Goal: Communication & Community: Answer question/provide support

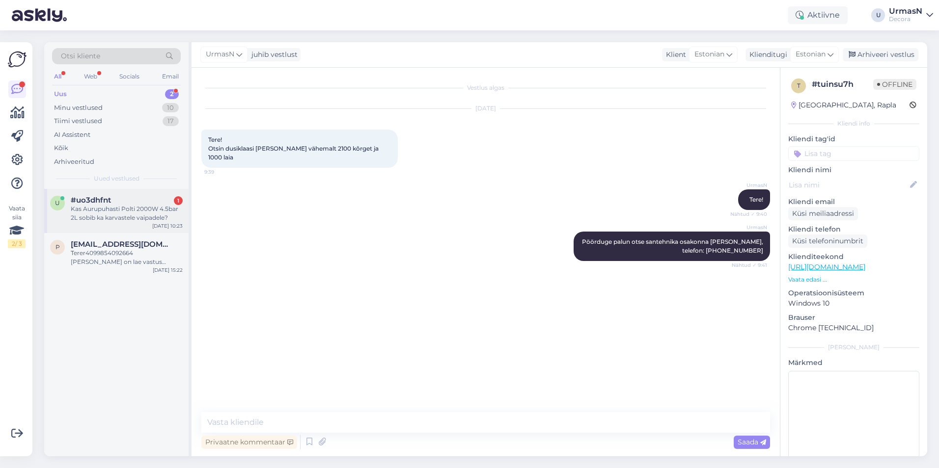
click at [116, 214] on div "Kas Aurupuhasti Polti 2000W 4.5bar 2L sobib ka karvastele vaipadele?" at bounding box center [127, 214] width 112 height 18
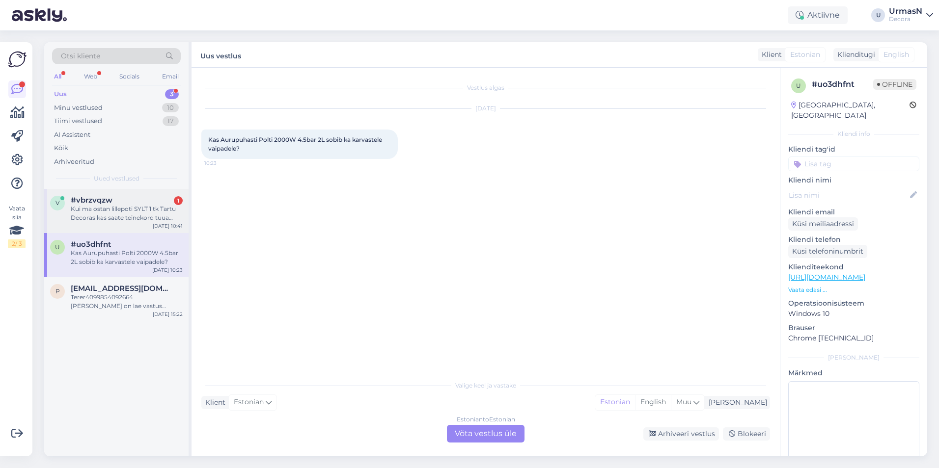
click at [95, 206] on div "Kui ma ostan lillepoti SYLT 1 tk Tartu Decoras kas saate teinekord tuua Tallinn…" at bounding box center [127, 214] width 112 height 18
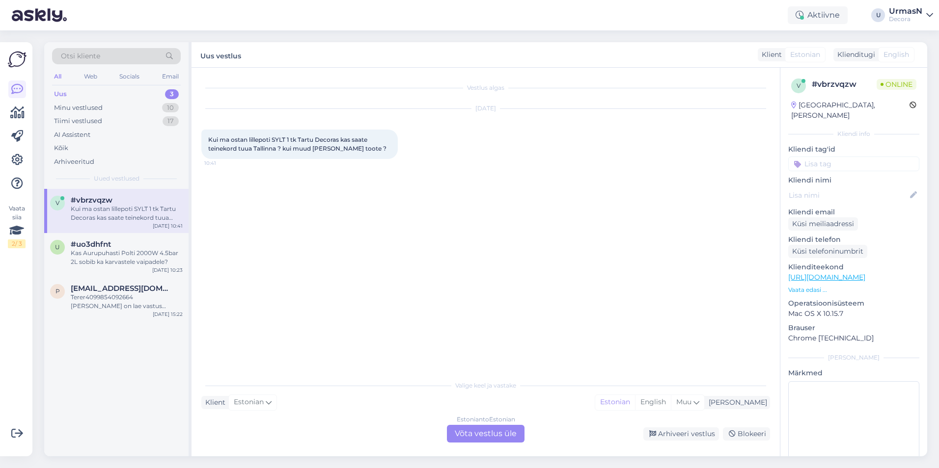
click at [489, 437] on div "Estonian to Estonian Võta vestlus üle" at bounding box center [486, 434] width 78 height 18
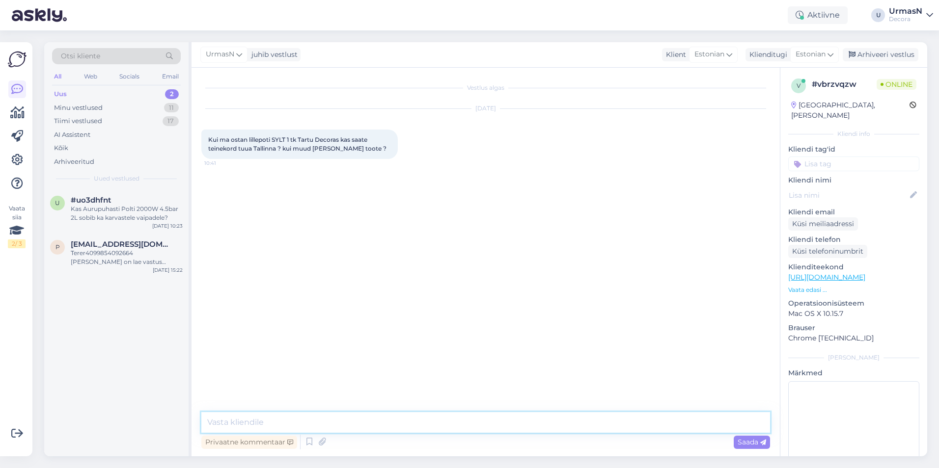
click at [236, 425] on textarea at bounding box center [485, 422] width 569 height 21
type textarea "Tere!"
click at [797, 286] on p "Vaata edasi ..." at bounding box center [853, 290] width 131 height 9
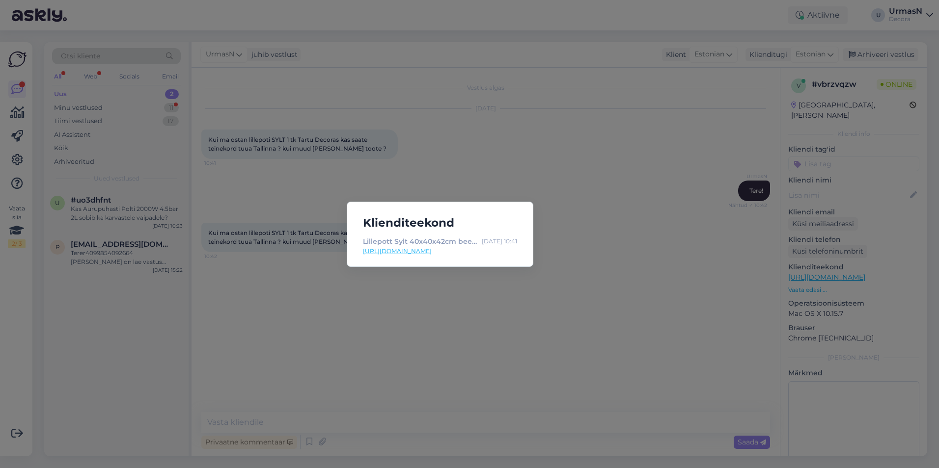
click at [416, 376] on div "Klienditeekond Lillepott Sylt 40x40x42cm beež, Y54201630 | Decora [DATE] 10:41 …" at bounding box center [469, 234] width 939 height 468
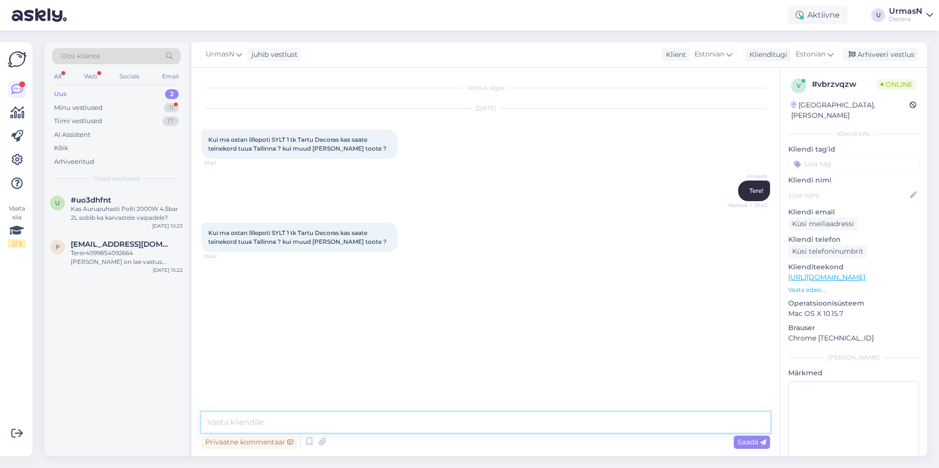
click at [286, 419] on textarea at bounding box center [485, 422] width 569 height 21
click at [313, 419] on textarea "Jah, tehke siin tootepäring ja valige kättesaamine Tallinna Decorast." at bounding box center [485, 422] width 569 height 21
paste textarea "[URL][DOMAIN_NAME]"
click at [310, 425] on textarea "Jah, tehke siin tootepäring [URL][DOMAIN_NAME] ja valige kättesaamine Tallinna …" at bounding box center [485, 422] width 569 height 21
type textarea "Jah, tehke siin tootepäring [URL][DOMAIN_NAME] ja valige kättesaamine Tallinna …"
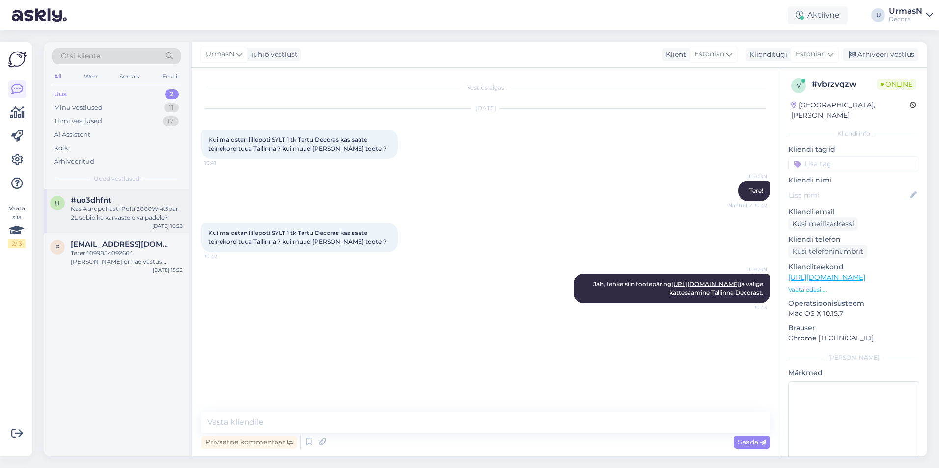
click at [131, 207] on div "Kas Aurupuhasti Polti 2000W 4.5bar 2L sobib ka karvastele vaipadele?" at bounding box center [127, 214] width 112 height 18
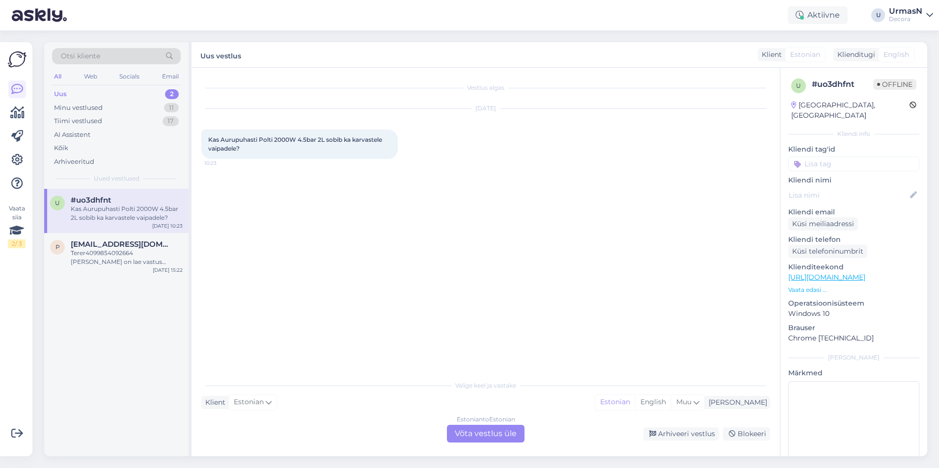
click at [802, 286] on p "Vaata edasi ..." at bounding box center [853, 290] width 131 height 9
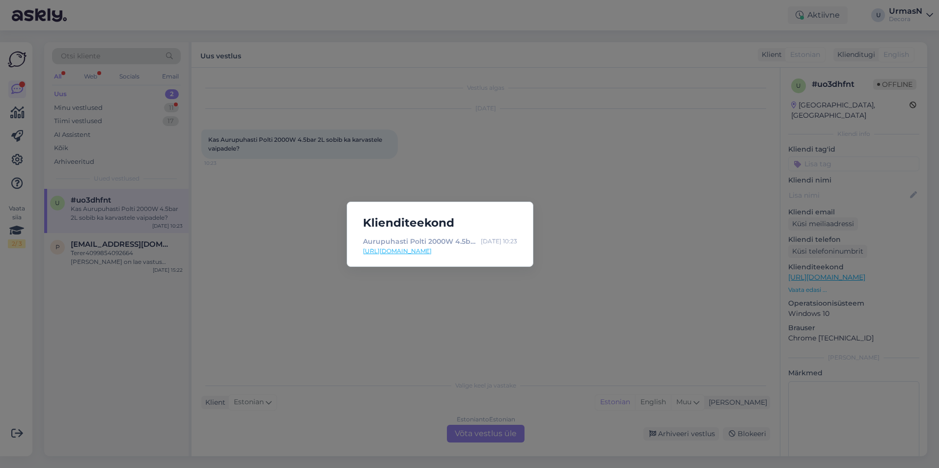
click at [238, 197] on div "Klienditeekond Aurupuhasti Polti 2000W 4.5bar 2L hall | Decora [DATE] 10:23 [UR…" at bounding box center [469, 234] width 939 height 468
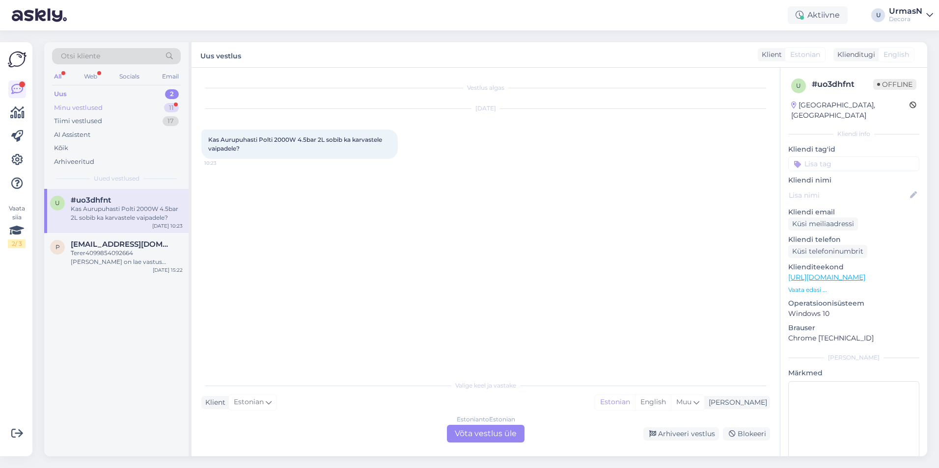
click at [72, 107] on div "Minu vestlused" at bounding box center [78, 108] width 49 height 10
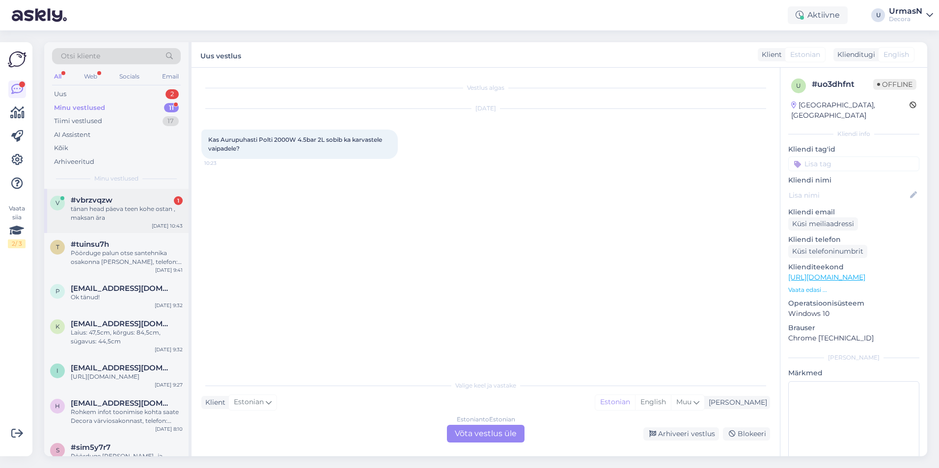
click at [110, 214] on div "tänan head päeva teen kohe ostan , maksan ära" at bounding box center [127, 214] width 112 height 18
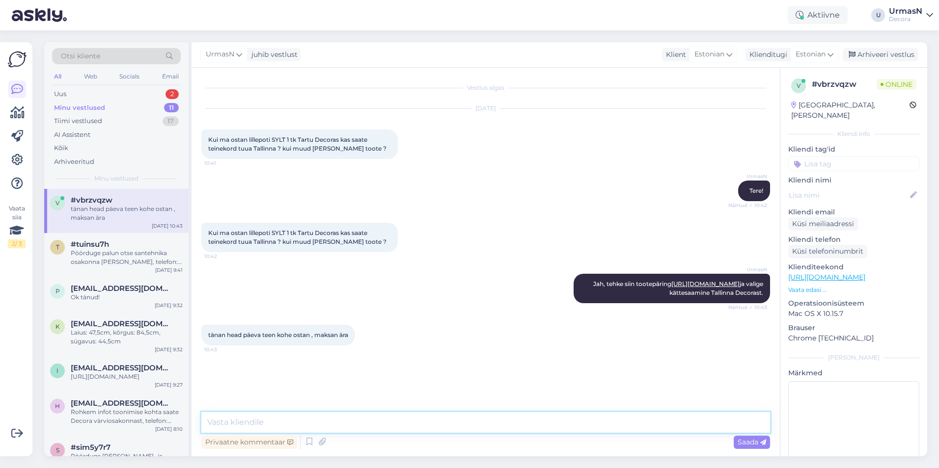
click at [278, 424] on textarea at bounding box center [485, 422] width 569 height 21
type textarea "Siis võib isegi homme [GEOGRAPHIC_DATA] jõuda. [PERSON_NAME] auto [PERSON_NAME]…"
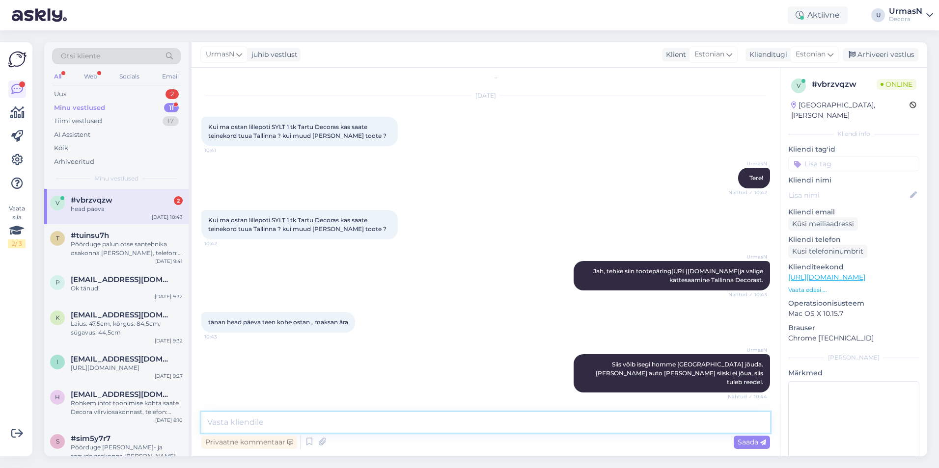
scroll to position [97, 0]
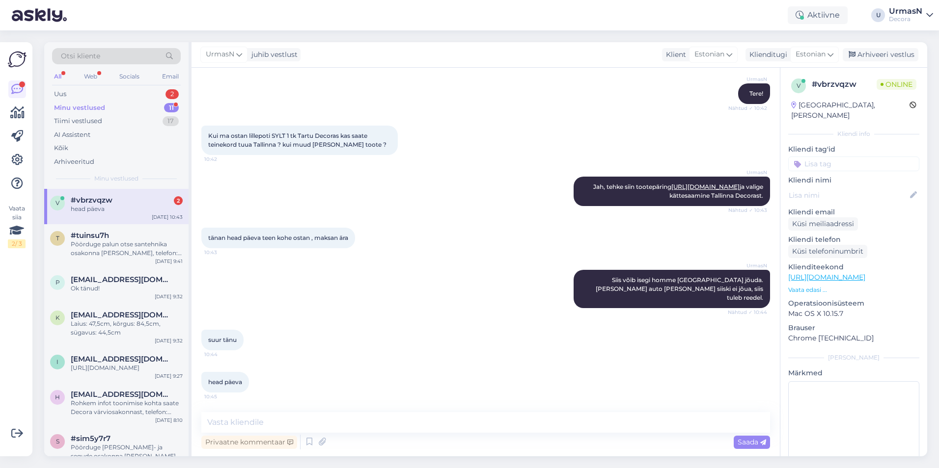
click at [157, 214] on div "[DATE] 10:43" at bounding box center [167, 217] width 31 height 7
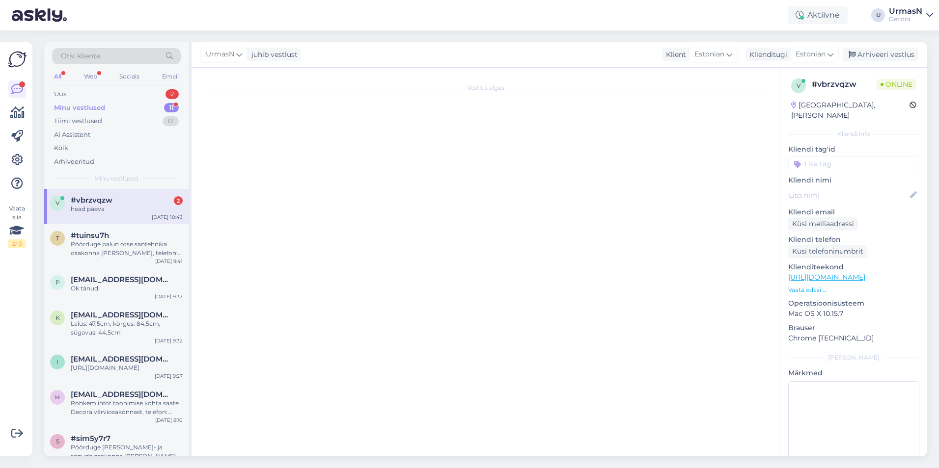
scroll to position [0, 0]
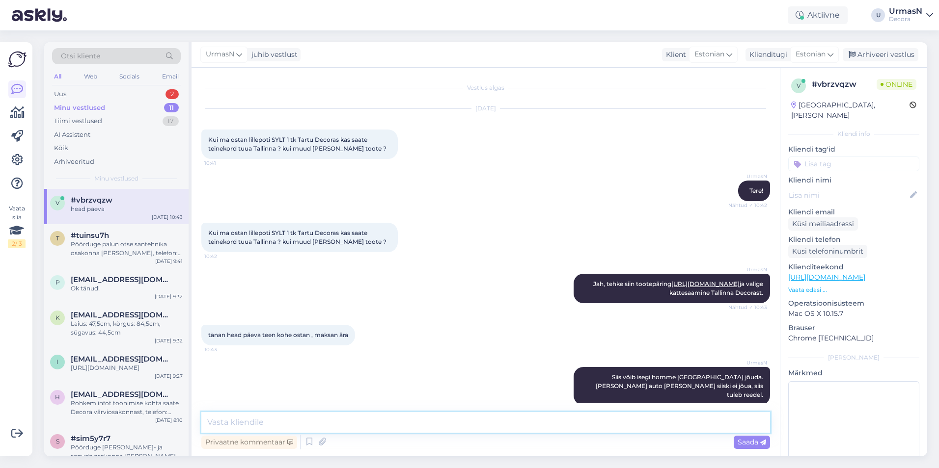
click at [261, 417] on textarea at bounding box center [485, 422] width 569 height 21
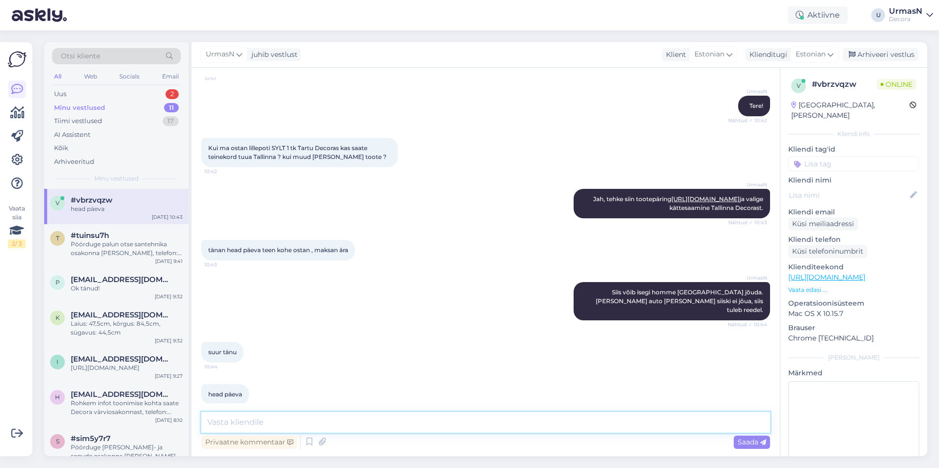
scroll to position [97, 0]
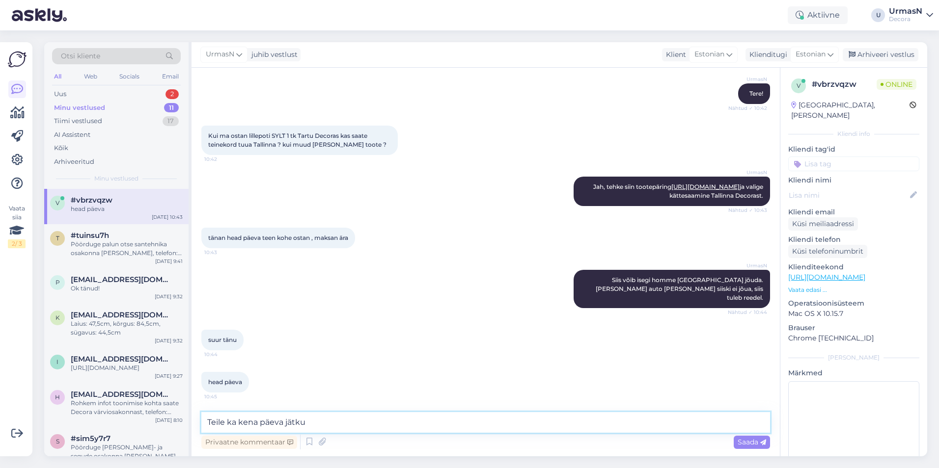
type textarea "Teile ka kena päeva jätku!"
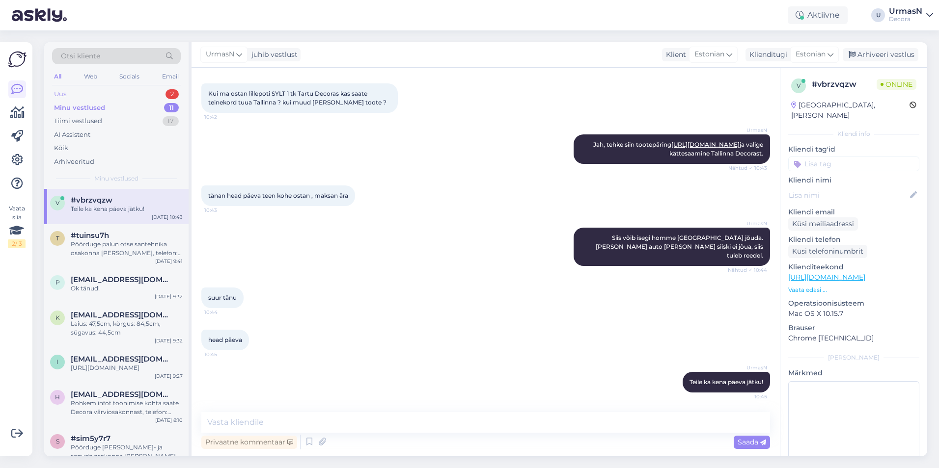
click at [107, 92] on div "Uus 2" at bounding box center [116, 94] width 129 height 14
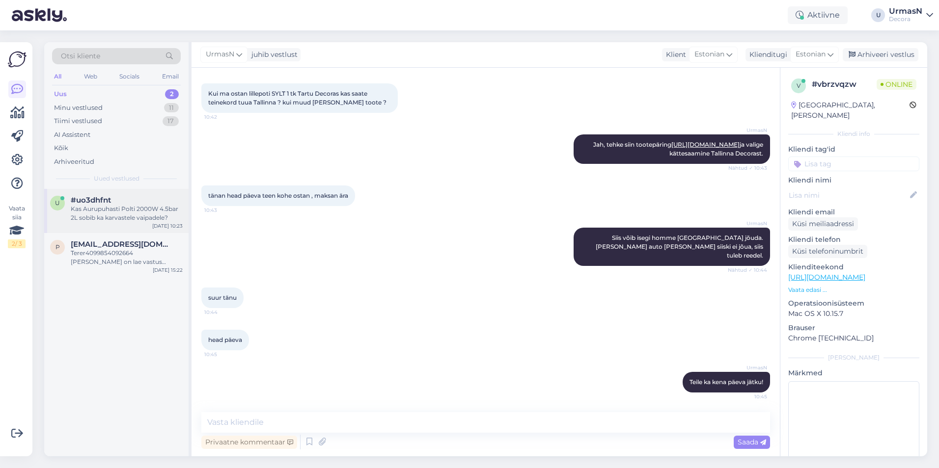
click at [109, 217] on div "Kas Aurupuhasti Polti 2000W 4.5bar 2L sobib ka karvastele vaipadele?" at bounding box center [127, 214] width 112 height 18
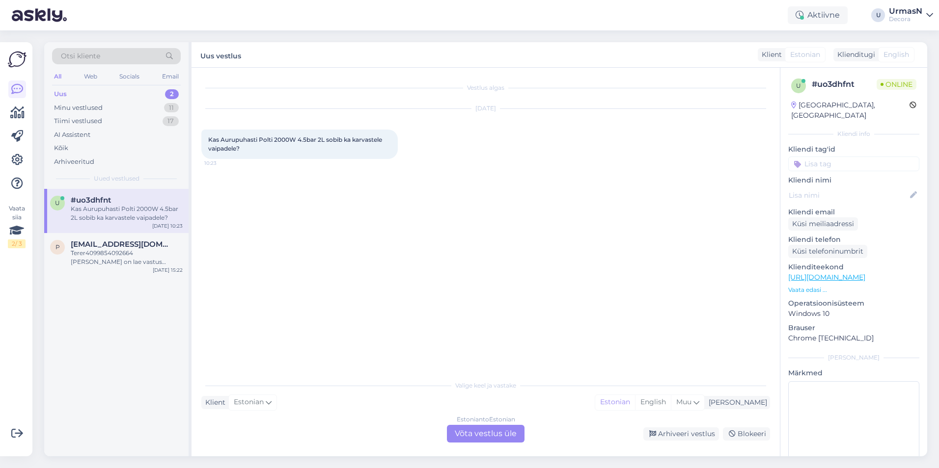
scroll to position [0, 0]
click at [486, 436] on div "Estonian to Estonian Võta vestlus üle" at bounding box center [486, 434] width 78 height 18
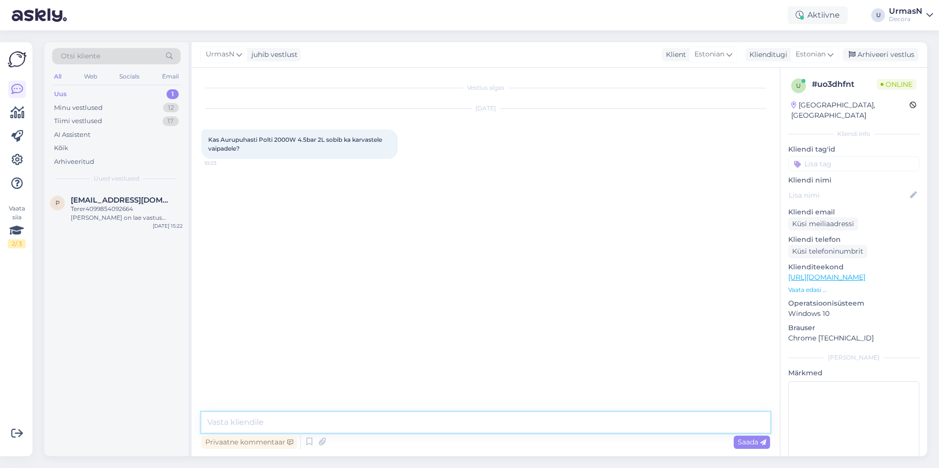
click at [258, 421] on textarea at bounding box center [485, 422] width 569 height 21
type textarea "Tere!"
paste textarea "[URL][DOMAIN_NAME]"
type textarea "Selle toote kasutusjuhend on siin: [URL][DOMAIN_NAME]"
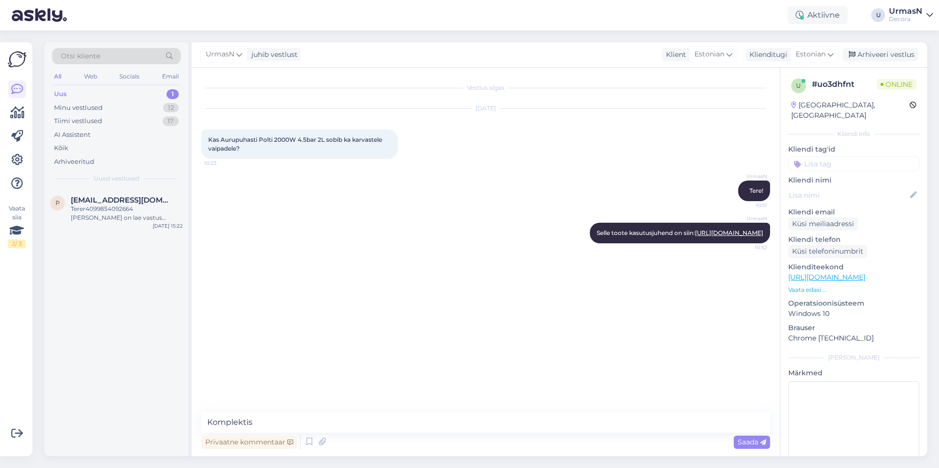
click at [811, 286] on p "Vaata edasi ..." at bounding box center [853, 290] width 131 height 9
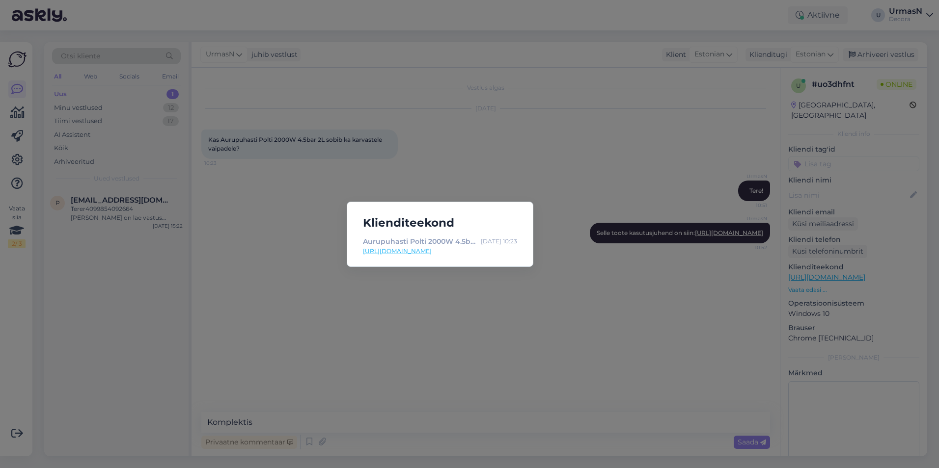
click at [297, 422] on div "Klienditeekond Aurupuhasti Polti 2000W 4.5bar 2L hall | Decora [DATE] 10:23 [UR…" at bounding box center [469, 234] width 939 height 468
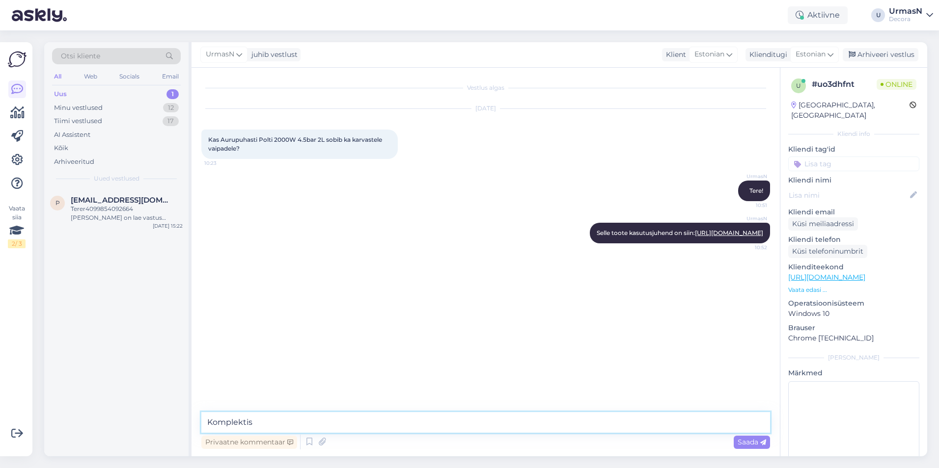
click at [297, 422] on textarea "Komplektis" at bounding box center [485, 422] width 569 height 21
type textarea "Komplektis on vaipadele mõeldud otsik kaasas."
